Goal: Transaction & Acquisition: Purchase product/service

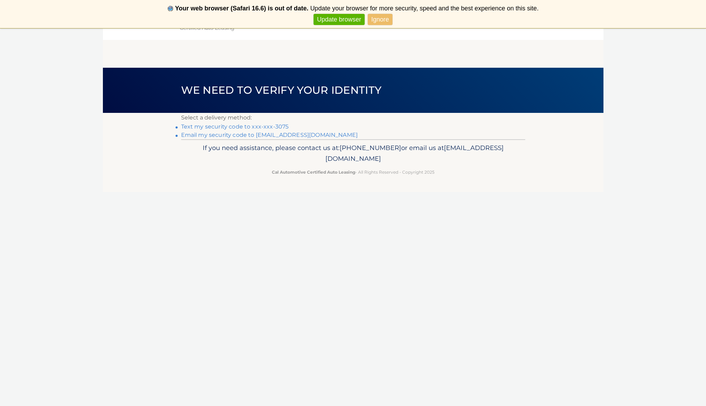
click at [249, 126] on link "Text my security code to xxx-xxx-3075" at bounding box center [235, 126] width 108 height 7
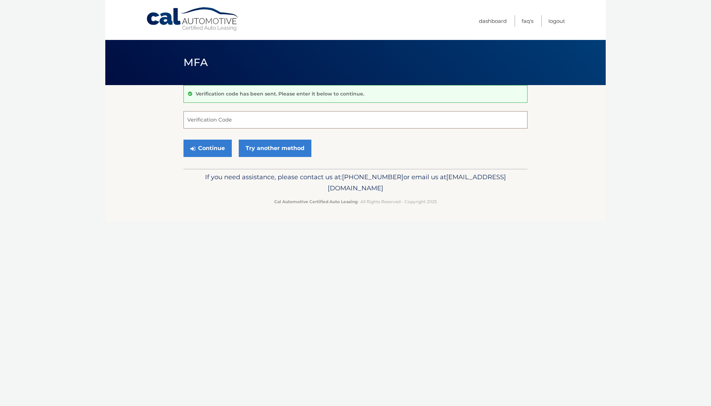
click at [249, 126] on input "Verification Code" at bounding box center [356, 119] width 344 height 17
type input "802840"
click at [217, 151] on button "Continue" at bounding box center [208, 148] width 48 height 17
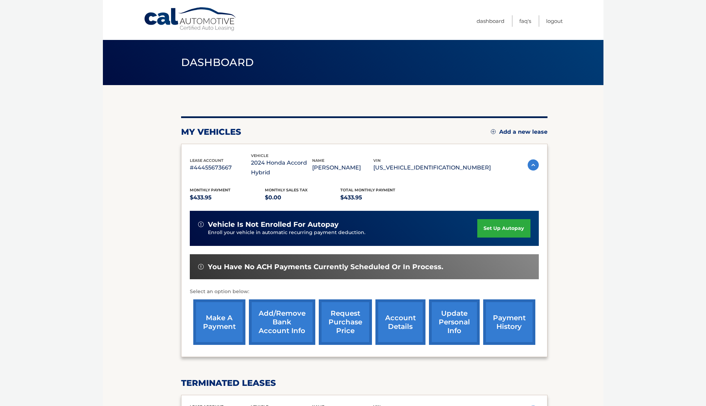
click at [227, 317] on link "make a payment" at bounding box center [219, 323] width 52 height 46
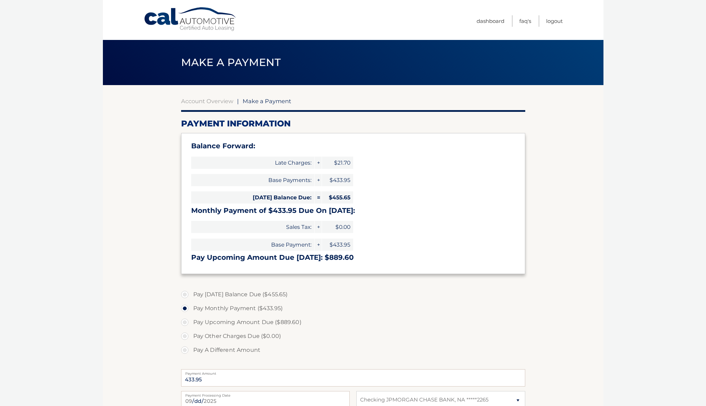
select select "Y2Y5YjZhNzEtNmQ4Ny00OTY3LWE2OTItNjc5OGY3MjczZjg5"
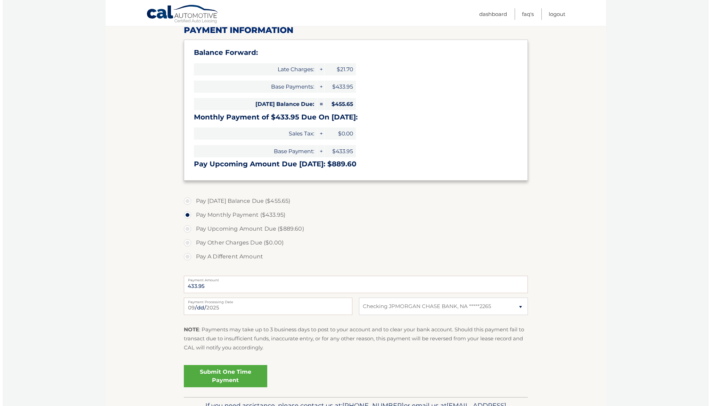
scroll to position [92, 0]
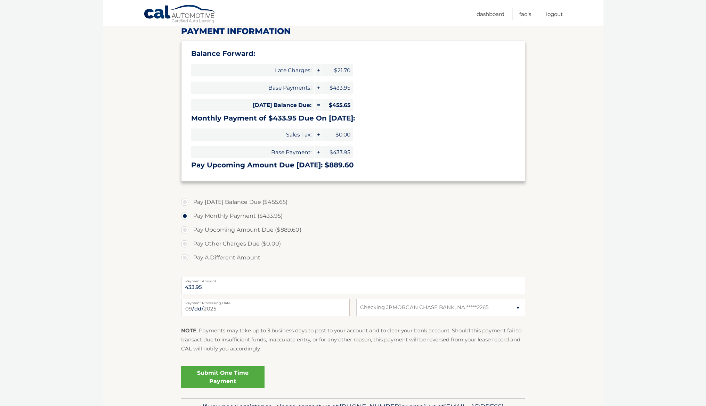
click at [184, 200] on label "Pay [DATE] Balance Due ($455.65)" at bounding box center [353, 202] width 344 height 14
click at [184, 200] on input "Pay Today's Balance Due ($455.65)" at bounding box center [187, 200] width 7 height 11
radio input "true"
type input "455.65"
click at [220, 373] on link "Submit One Time Payment" at bounding box center [222, 377] width 83 height 22
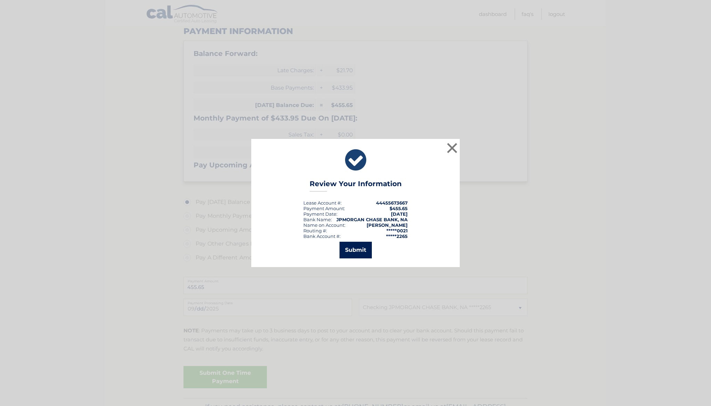
click at [353, 250] on button "Submit" at bounding box center [356, 250] width 32 height 17
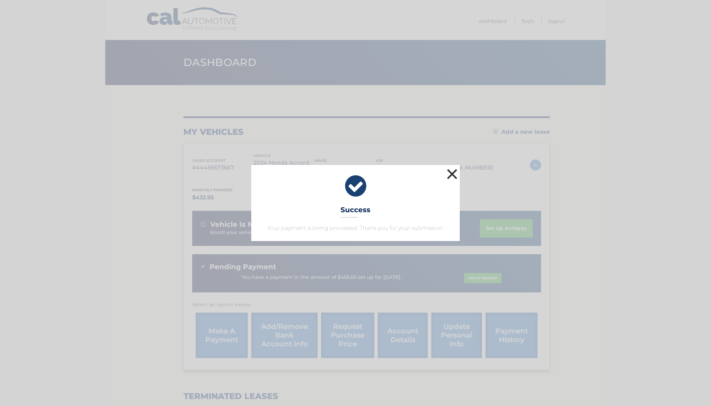
click at [452, 172] on button "×" at bounding box center [452, 174] width 14 height 14
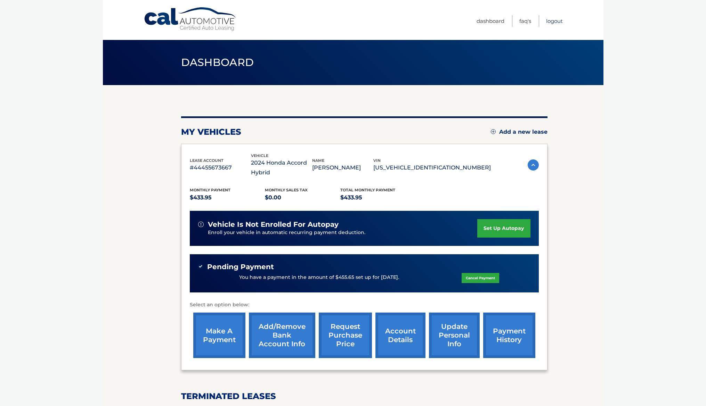
click at [550, 22] on link "Logout" at bounding box center [554, 20] width 17 height 11
